Goal: Task Accomplishment & Management: Use online tool/utility

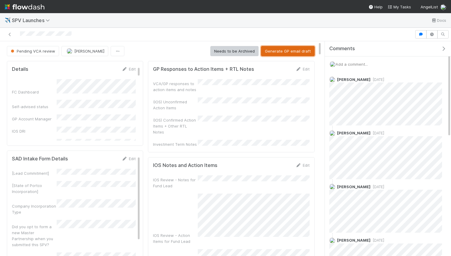
click at [283, 54] on button "Generate GP email draft" at bounding box center [288, 51] width 54 height 10
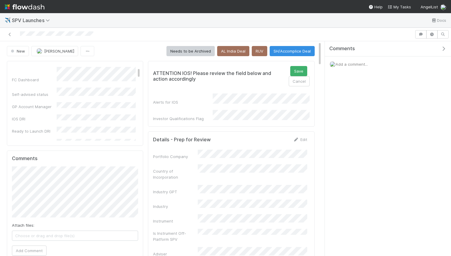
click at [333, 110] on div "Comments Add a comment..." at bounding box center [388, 148] width 126 height 215
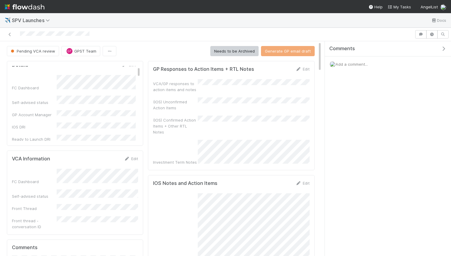
scroll to position [4, 0]
